Goal: Transaction & Acquisition: Purchase product/service

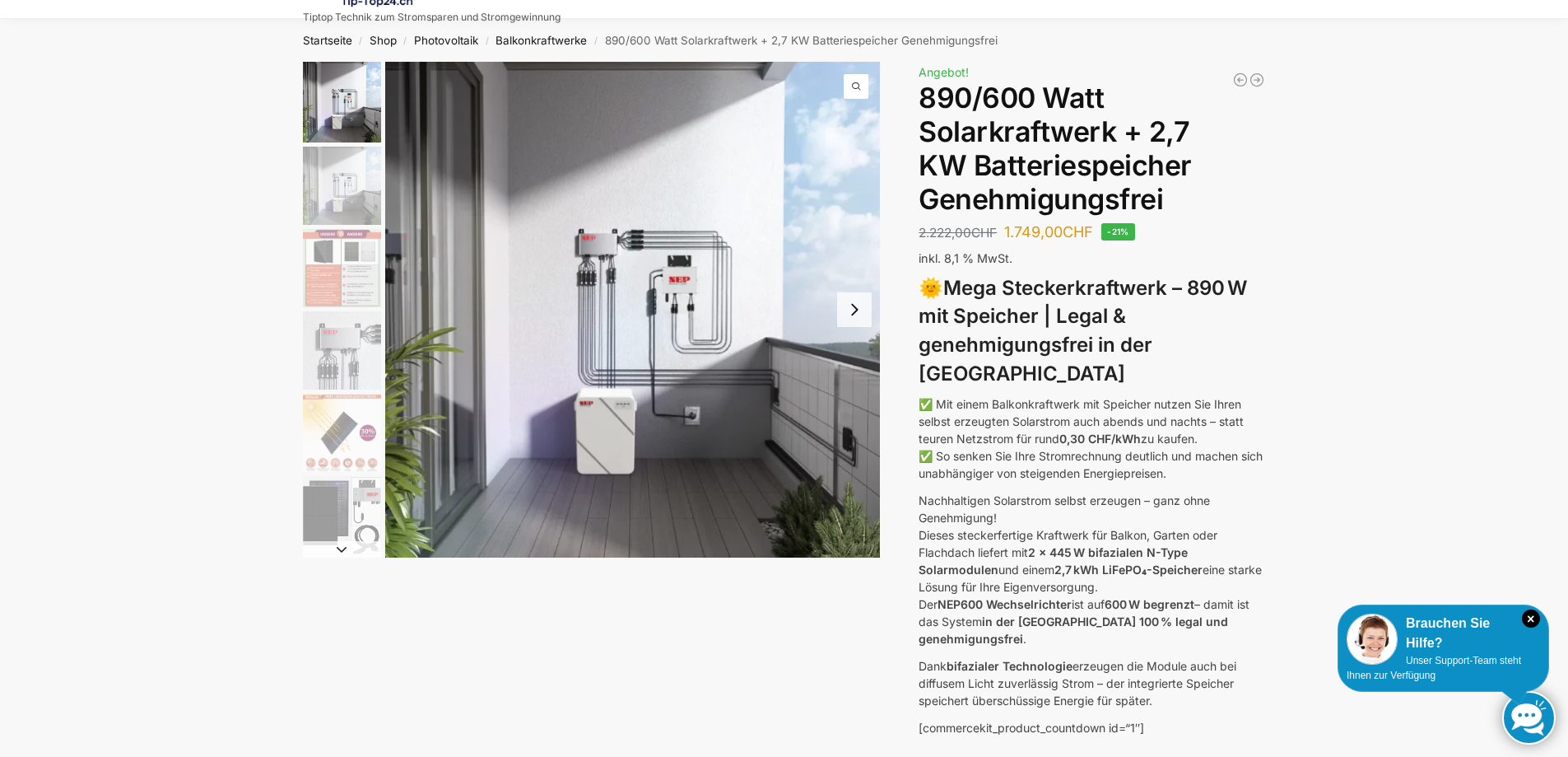
scroll to position [55, 0]
drag, startPoint x: 1011, startPoint y: 237, endPoint x: 1071, endPoint y: 240, distance: 60.1
click at [1071, 240] on bdi "1.749,00 CHF" at bounding box center [1048, 232] width 89 height 17
drag, startPoint x: 1193, startPoint y: 290, endPoint x: 1263, endPoint y: 289, distance: 70.0
click at [1263, 289] on h3 "🌞 Mega Steckerkraftwerk – 890 W mit Speicher | Legal & genehmigungsfrei in der …" at bounding box center [1093, 332] width 347 height 115
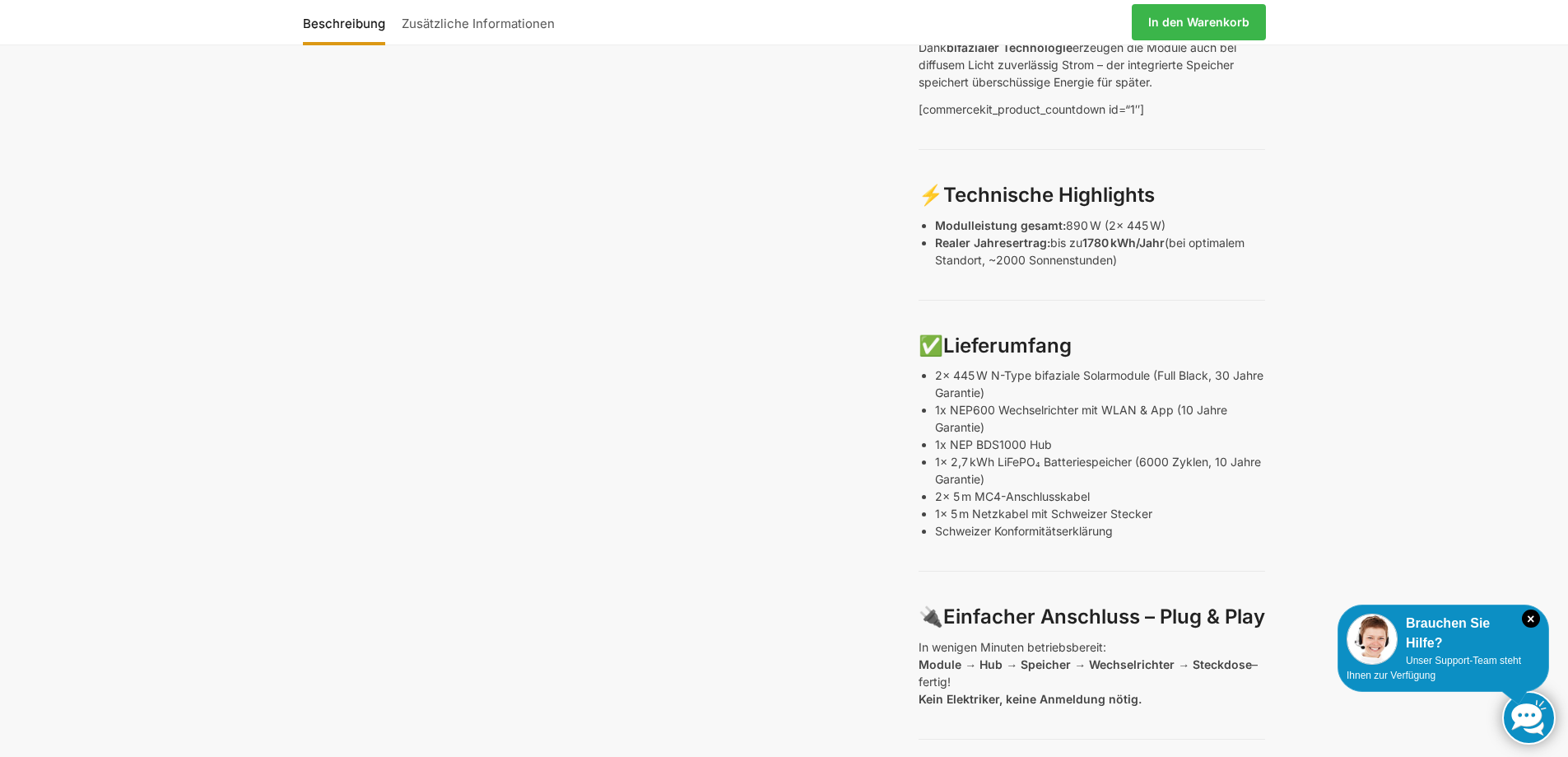
scroll to position [659, 0]
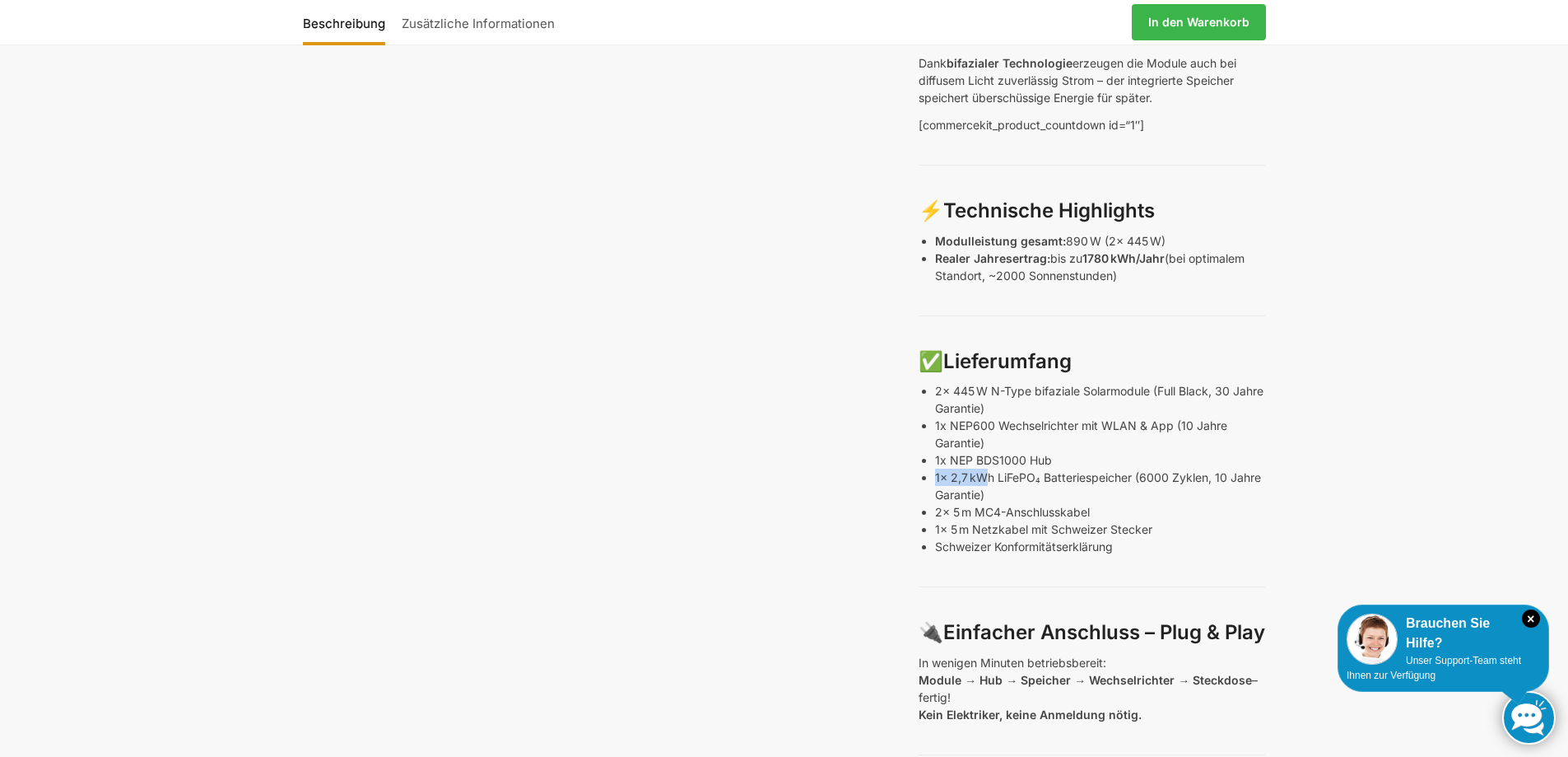
drag, startPoint x: 936, startPoint y: 437, endPoint x: 987, endPoint y: 437, distance: 51.0
click at [987, 469] on p "1x 2,7 kWh LiFePO₄ Batteriespeicher (6000 Zyklen, 10 Jahre Garantie)" at bounding box center [1099, 486] width 330 height 35
click at [948, 469] on p "1x 2,7 kWh LiFePO₄ Batteriespeicher (6000 Zyklen, 10 Jahre Garantie)" at bounding box center [1099, 486] width 330 height 35
drag, startPoint x: 952, startPoint y: 435, endPoint x: 992, endPoint y: 434, distance: 40.0
click at [992, 469] on p "1x 2,7 kWh LiFePO₄ Batteriespeicher (6000 Zyklen, 10 Jahre Garantie)" at bounding box center [1099, 486] width 330 height 35
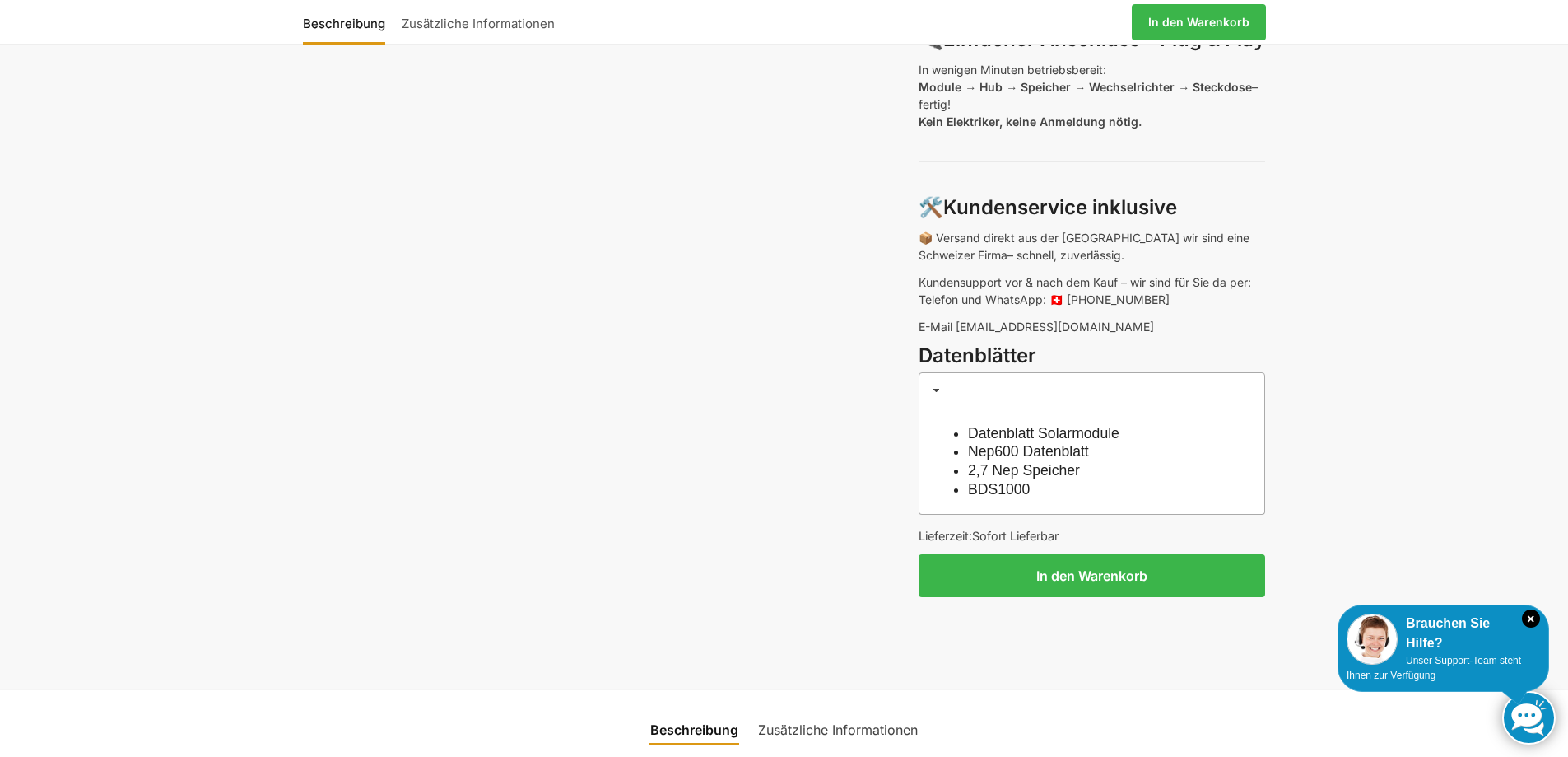
scroll to position [0, 0]
